Goal: Understand process/instructions: Learn how to perform a task or action

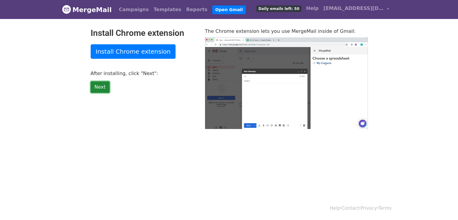
click at [106, 87] on link "Next" at bounding box center [100, 86] width 19 height 11
type input "22.86"
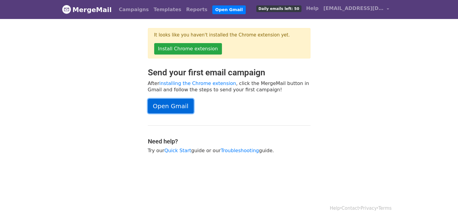
click at [149, 105] on link "Open Gmail" at bounding box center [171, 106] width 46 height 14
click at [176, 105] on link "Open Gmail" at bounding box center [171, 106] width 46 height 14
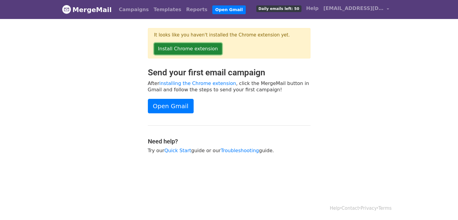
click at [201, 53] on link "Install Chrome extension" at bounding box center [188, 48] width 68 height 11
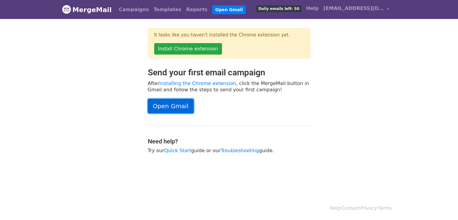
click at [186, 105] on link "Open Gmail" at bounding box center [171, 106] width 46 height 14
